Goal: Find specific page/section: Locate a particular part of the current website

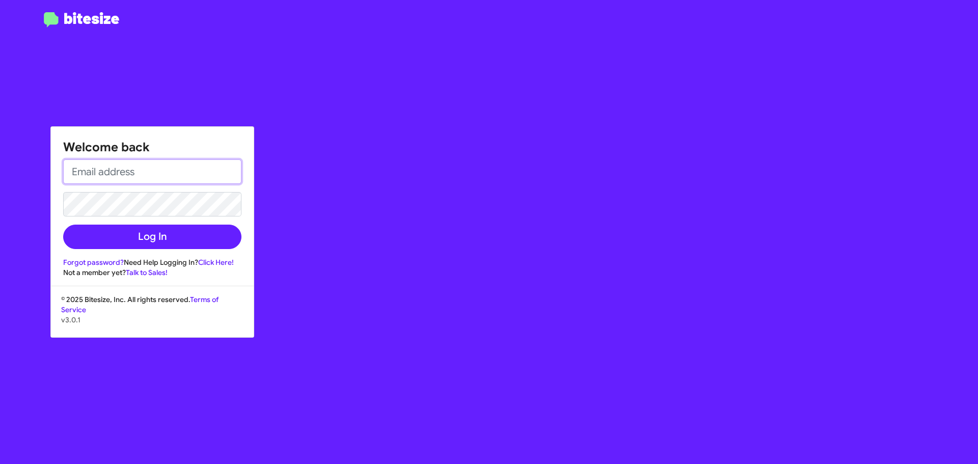
type input "[EMAIL_ADDRESS][DOMAIN_NAME]"
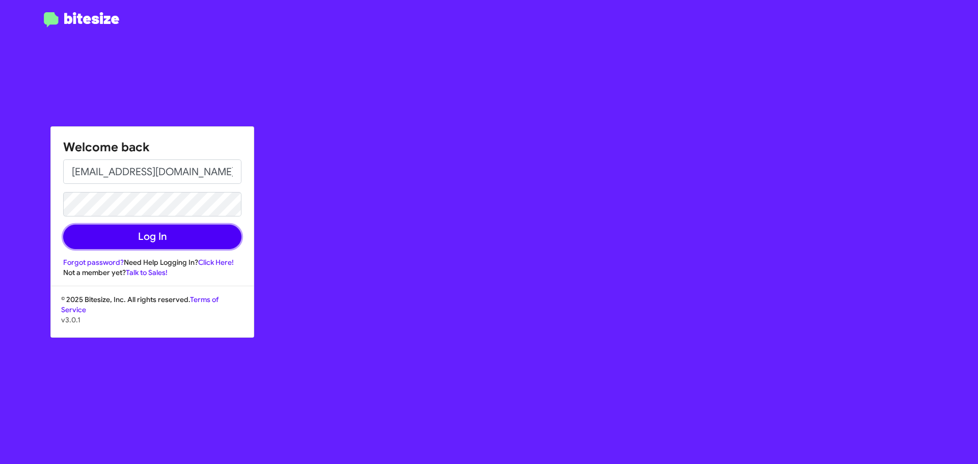
click at [171, 238] on button "Log In" at bounding box center [152, 237] width 178 height 24
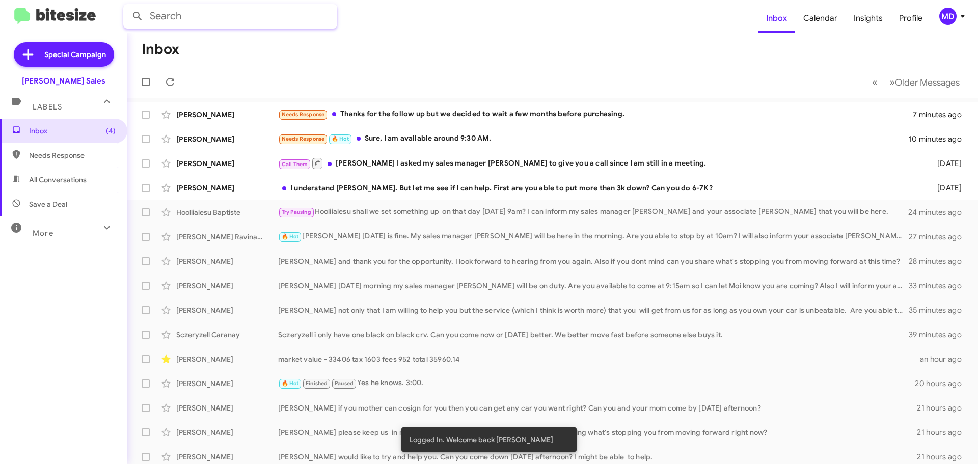
click at [264, 19] on input "text" at bounding box center [230, 16] width 214 height 24
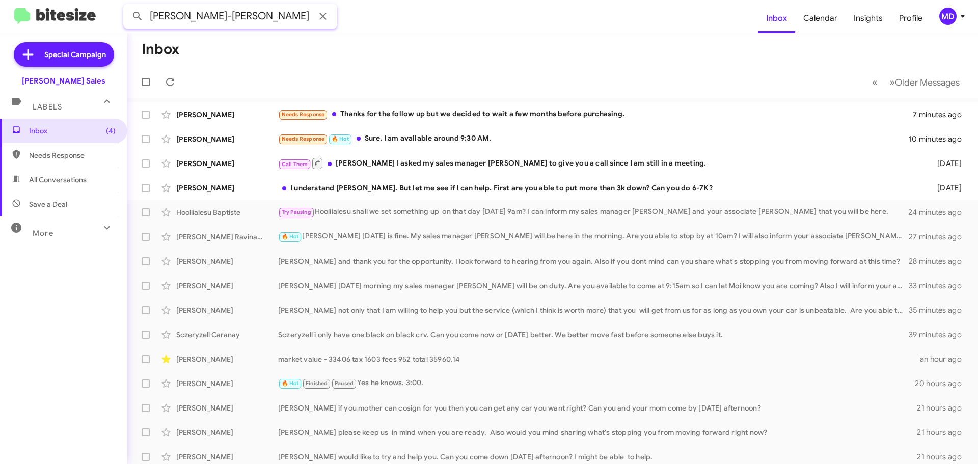
type input "[PERSON_NAME]-[PERSON_NAME]"
click at [127, 6] on button at bounding box center [137, 16] width 20 height 20
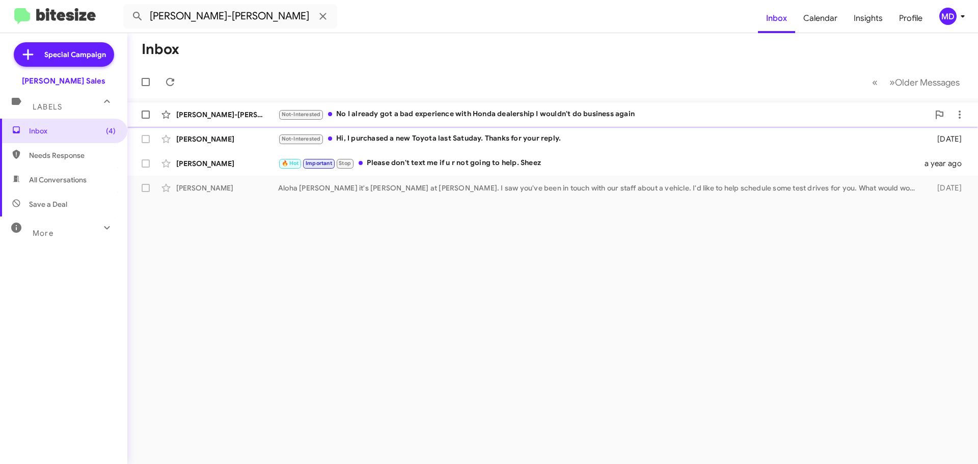
click at [437, 117] on div "Not-Interested No I already got a bad experience with Honda dealership I wouldn…" at bounding box center [603, 115] width 651 height 12
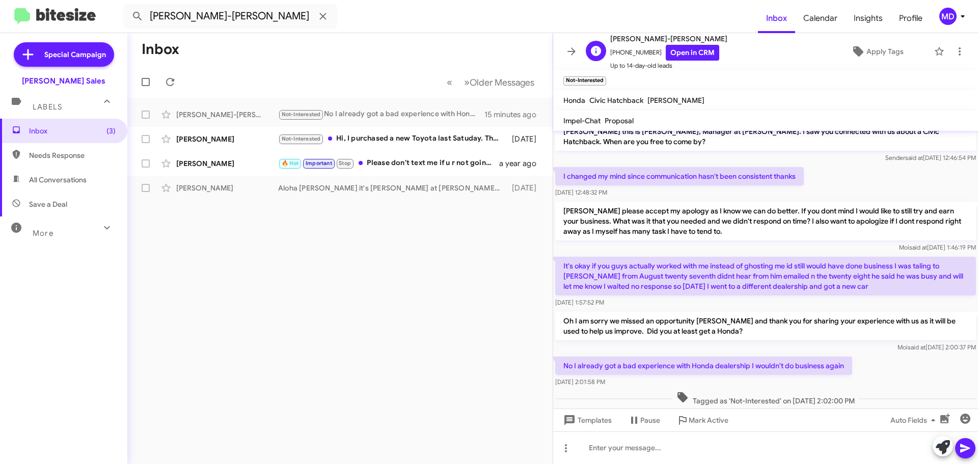
scroll to position [28, 0]
